Goal: Ask a question

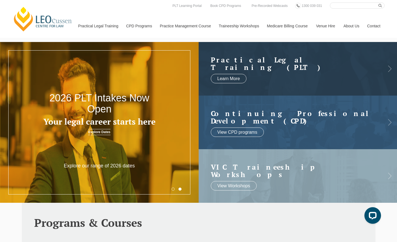
click at [374, 25] on link "Contact" at bounding box center [374, 26] width 22 height 24
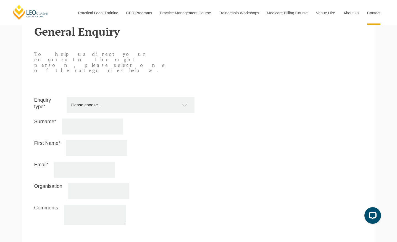
scroll to position [467, 0]
click at [185, 96] on select "Please choose... Practical Training Course (Onsite and Online) Supervised Legal…" at bounding box center [133, 104] width 133 height 16
click at [177, 96] on select "Please choose... Practical Training Course (Onsite and Online) Supervised Legal…" at bounding box center [133, 104] width 133 height 16
click at [175, 96] on select "Please choose... Practical Training Course (Onsite and Online) Supervised Legal…" at bounding box center [133, 104] width 133 height 16
click at [179, 96] on select "Please choose... Practical Training Course (Onsite and Online) Supervised Legal…" at bounding box center [133, 104] width 133 height 16
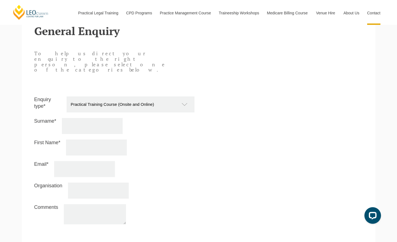
click at [141, 96] on select "Please choose... Practical Training Course (Onsite and Online) Supervised Legal…" at bounding box center [133, 104] width 133 height 16
select select "Online Store and Publications"
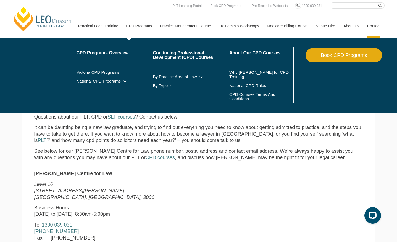
scroll to position [78, 0]
